Goal: Task Accomplishment & Management: Use online tool/utility

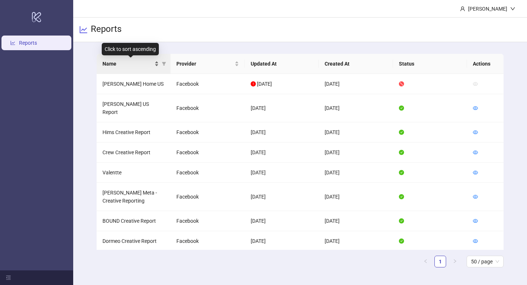
click at [155, 63] on div "Name" at bounding box center [131, 64] width 57 height 8
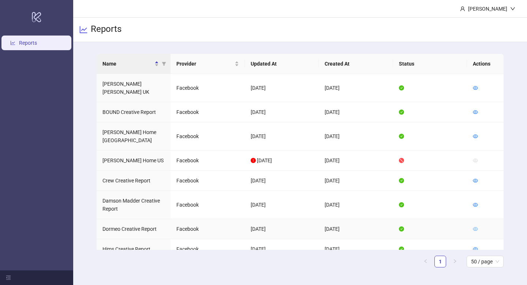
click at [478, 227] on icon "eye" at bounding box center [475, 229] width 5 height 4
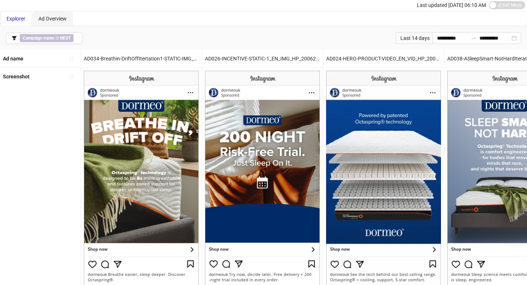
scroll to position [22, 0]
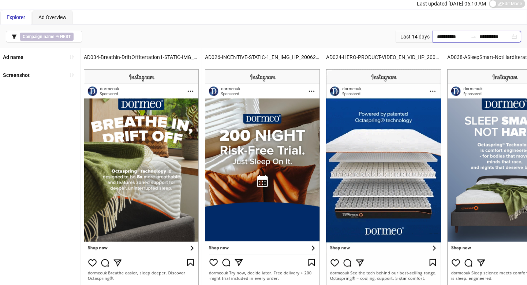
click at [437, 36] on input "**********" at bounding box center [452, 37] width 31 height 8
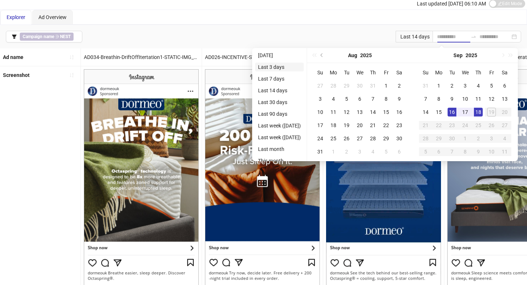
click at [302, 67] on li "Last 3 days" at bounding box center [279, 67] width 49 height 9
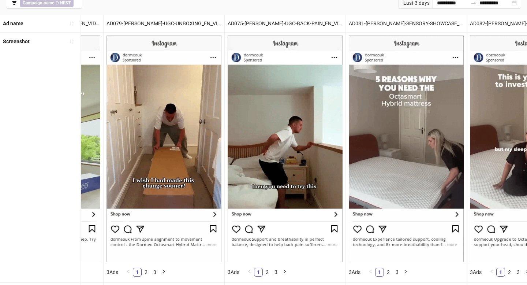
scroll to position [0, 0]
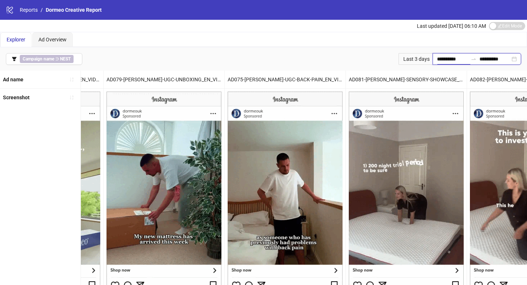
click at [437, 59] on input "**********" at bounding box center [452, 59] width 31 height 8
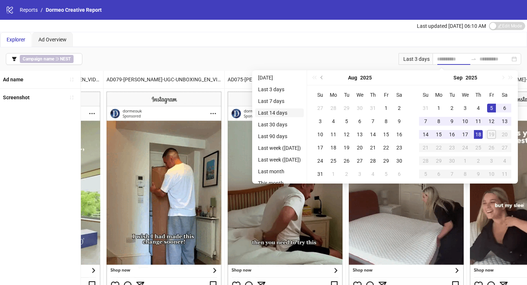
click at [283, 112] on li "Last 14 days" at bounding box center [279, 112] width 49 height 9
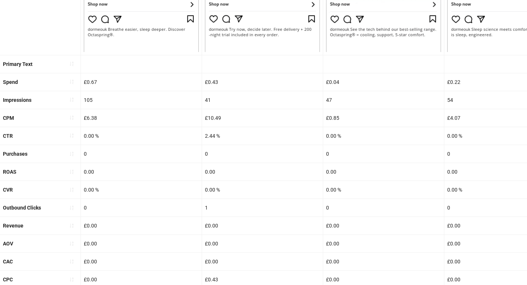
scroll to position [273, 0]
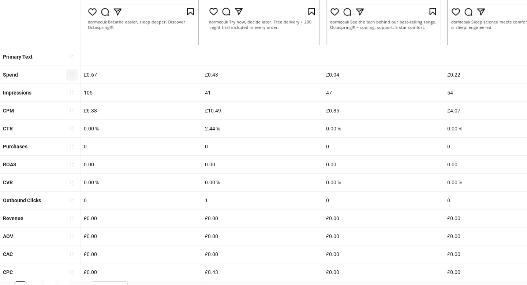
click at [75, 76] on button "button" at bounding box center [72, 75] width 12 height 12
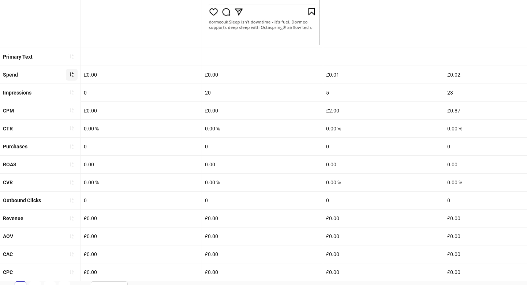
click at [75, 76] on button "button" at bounding box center [72, 75] width 12 height 12
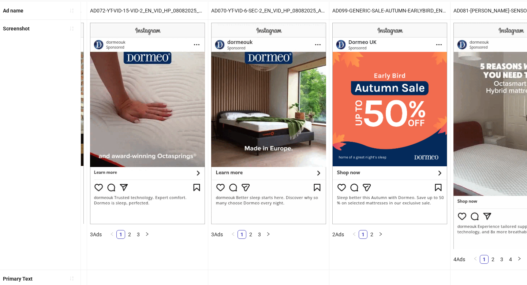
scroll to position [0, 0]
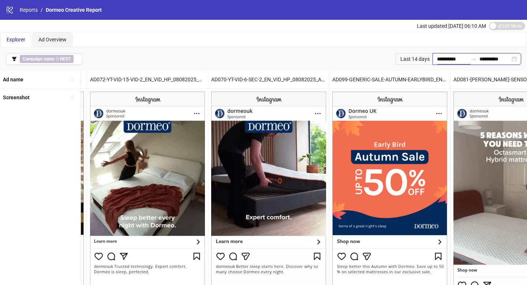
click at [441, 58] on input "**********" at bounding box center [452, 59] width 31 height 8
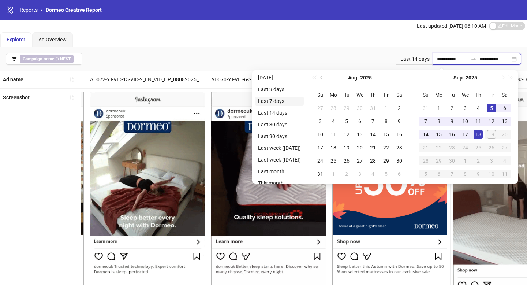
type input "**********"
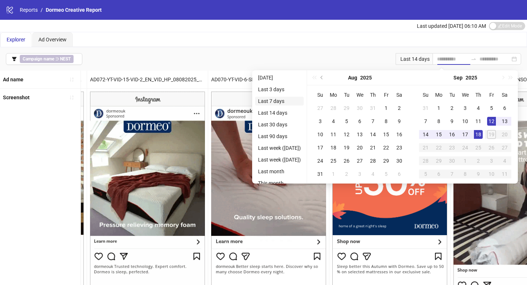
click at [294, 103] on li "Last 7 days" at bounding box center [279, 101] width 49 height 9
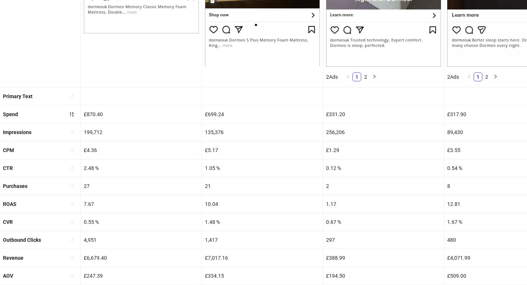
scroll to position [225, 0]
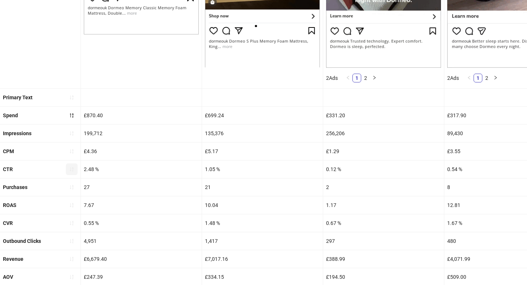
click at [72, 168] on icon "sort-ascending" at bounding box center [72, 169] width 4 height 4
click at [72, 168] on icon "loading" at bounding box center [71, 169] width 7 height 7
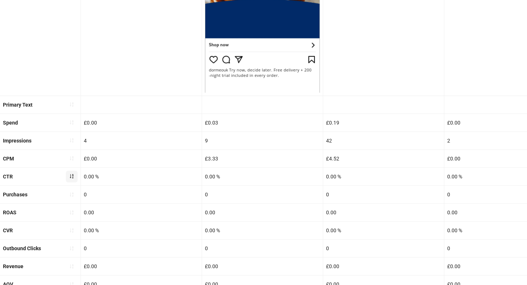
click at [71, 179] on button "button" at bounding box center [72, 177] width 12 height 12
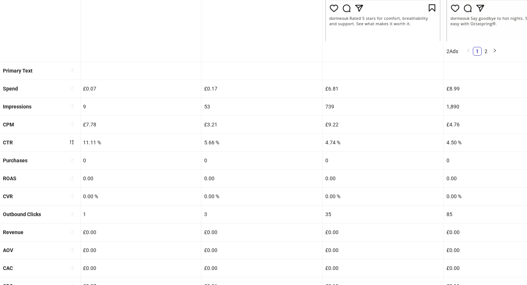
scroll to position [298, 0]
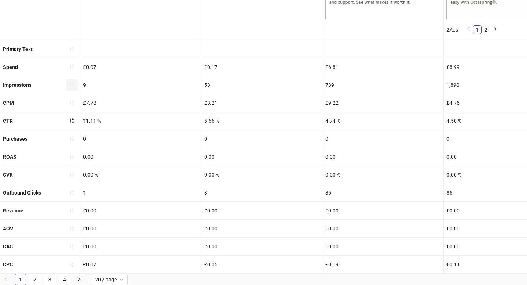
click at [71, 86] on icon "sort-ascending" at bounding box center [71, 84] width 5 height 5
click at [71, 86] on icon "loading" at bounding box center [71, 84] width 5 height 5
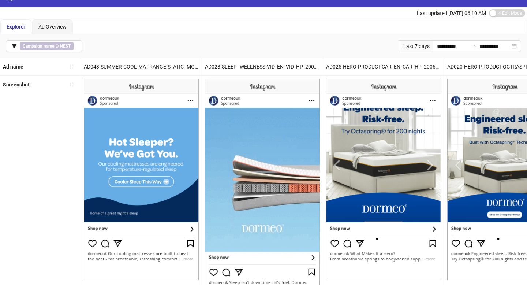
scroll to position [281, 0]
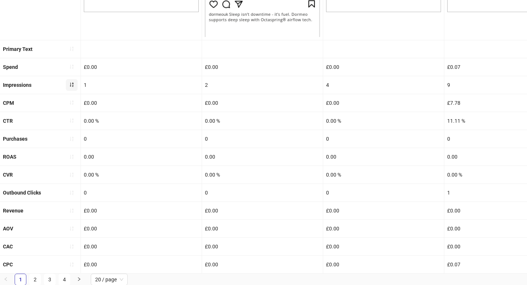
click at [71, 87] on span "button" at bounding box center [71, 85] width 5 height 6
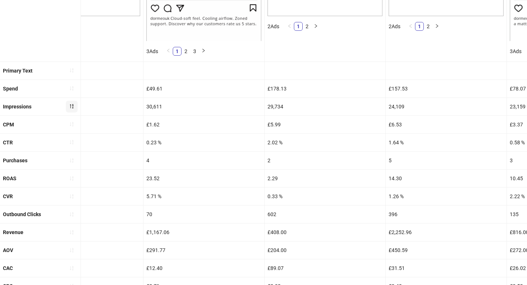
scroll to position [298, 0]
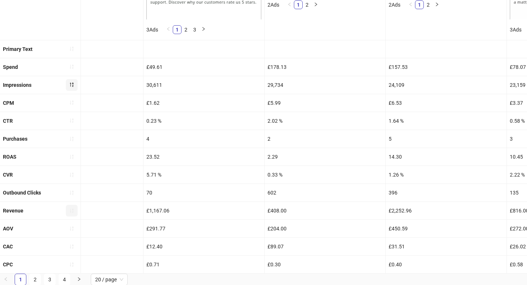
click at [70, 210] on icon "sort-ascending" at bounding box center [72, 210] width 4 height 4
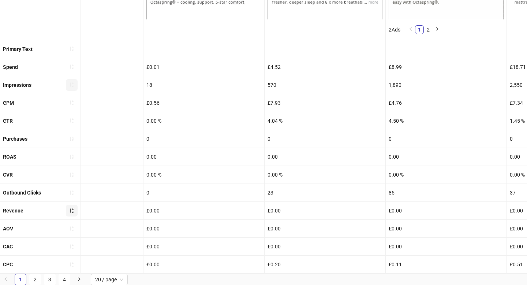
click at [72, 212] on icon "sort-ascending" at bounding box center [72, 210] width 4 height 4
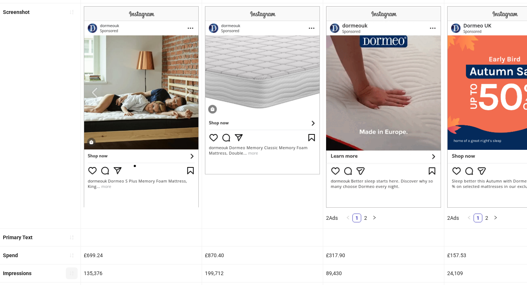
scroll to position [0, 0]
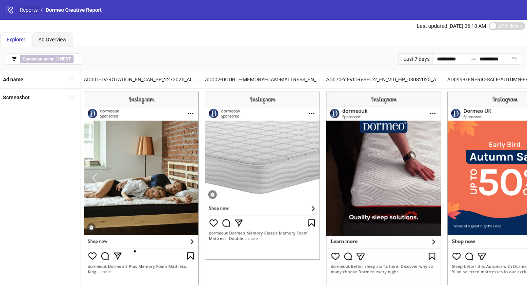
click at [35, 10] on link "Reports" at bounding box center [28, 10] width 21 height 8
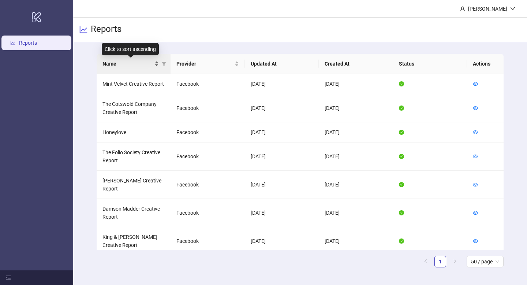
click at [157, 60] on div "Name" at bounding box center [131, 64] width 57 height 8
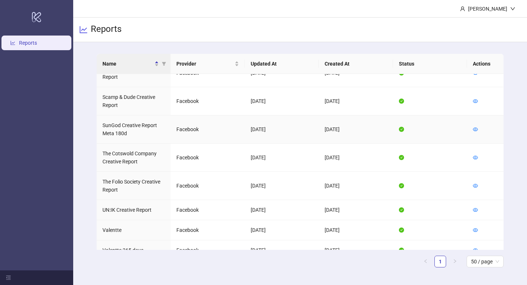
scroll to position [477, 0]
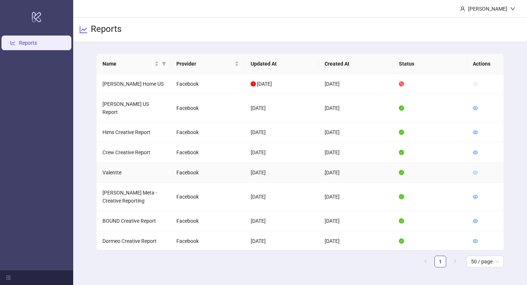
click at [477, 171] on icon "eye" at bounding box center [475, 173] width 5 height 4
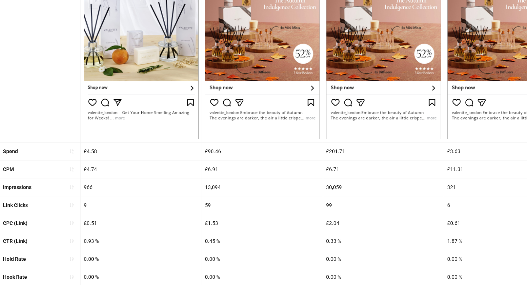
scroll to position [274, 0]
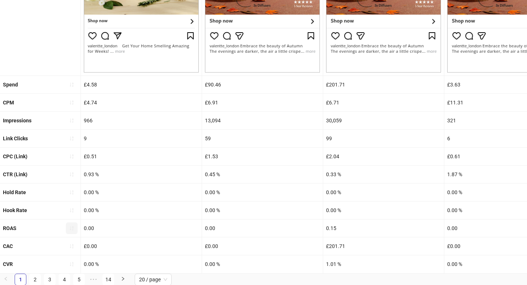
click at [74, 231] on button "button" at bounding box center [72, 228] width 12 height 12
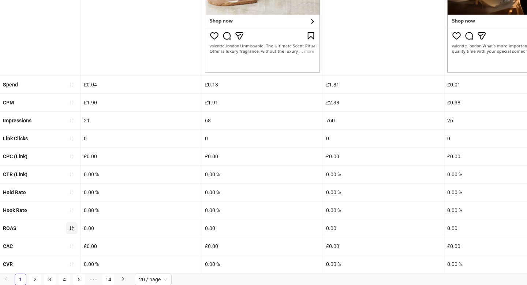
click at [73, 229] on icon "sort-ascending" at bounding box center [71, 228] width 5 height 5
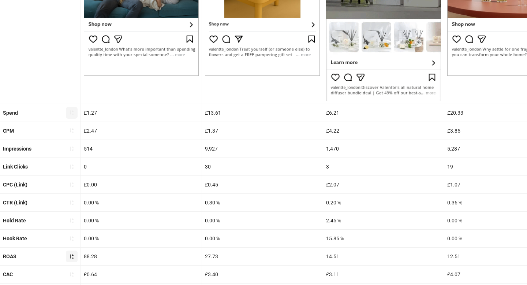
scroll to position [299, 0]
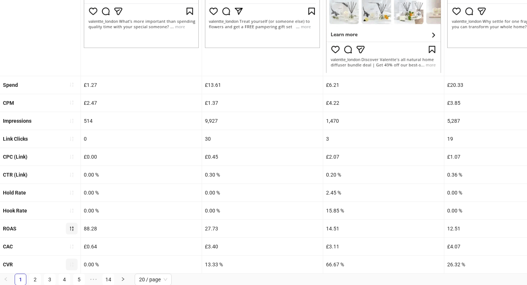
click at [73, 263] on icon "sort-ascending" at bounding box center [72, 264] width 4 height 4
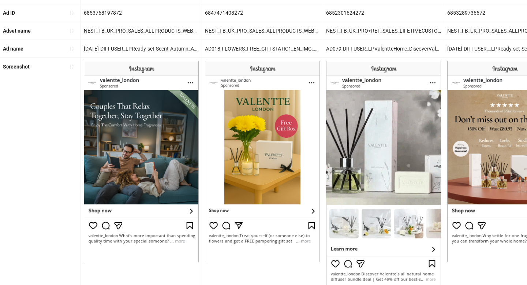
scroll to position [274, 0]
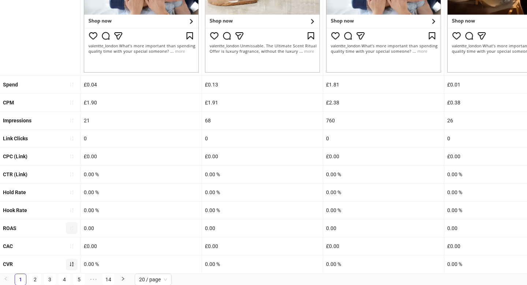
click at [72, 264] on icon "sort-ascending" at bounding box center [71, 263] width 5 height 5
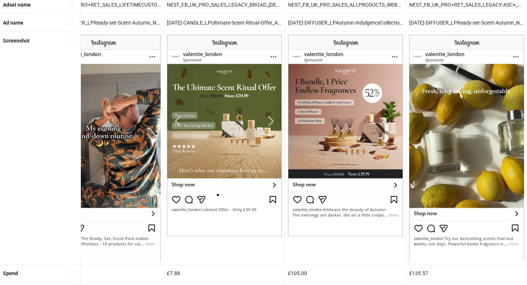
scroll to position [104, 0]
